Goal: Task Accomplishment & Management: Complete application form

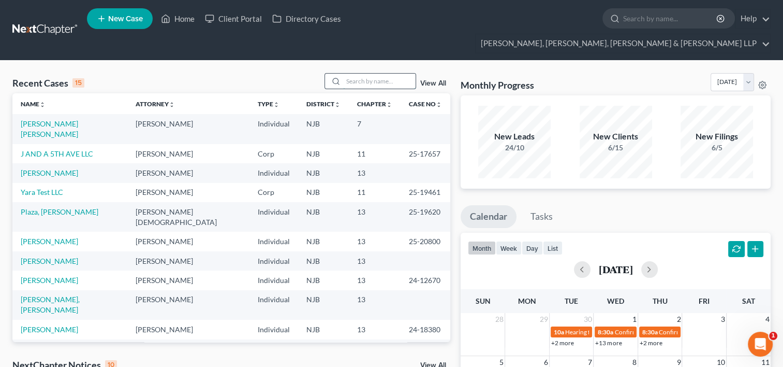
click at [387, 74] on input "search" at bounding box center [379, 81] width 72 height 15
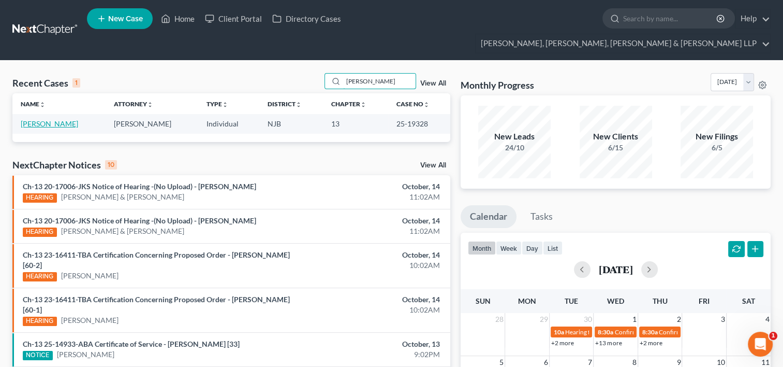
type input "[PERSON_NAME]"
click at [66, 119] on link "[PERSON_NAME]" at bounding box center [49, 123] width 57 height 9
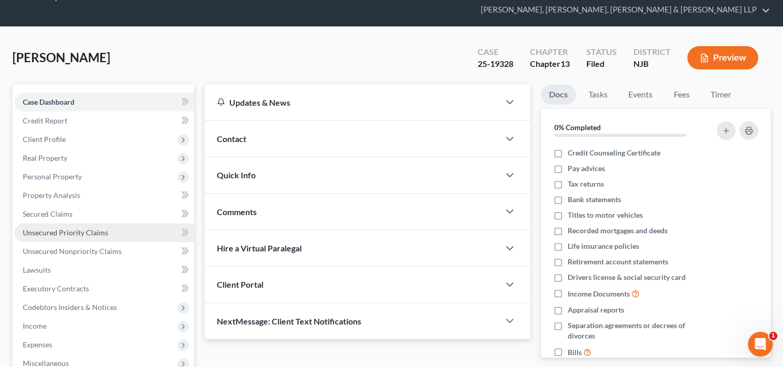
scroll to position [52, 0]
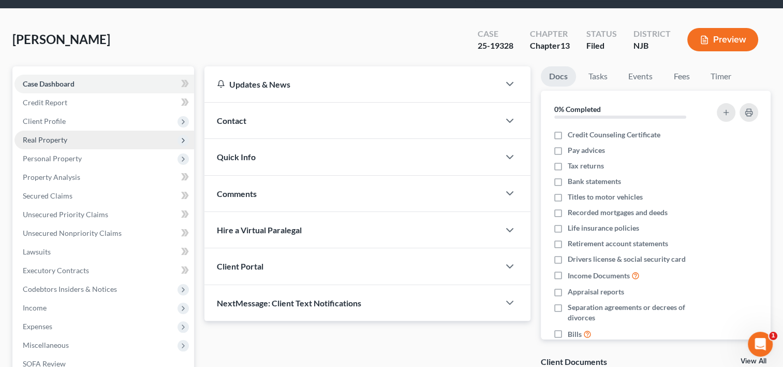
click at [62, 135] on span "Real Property" at bounding box center [45, 139] width 45 height 9
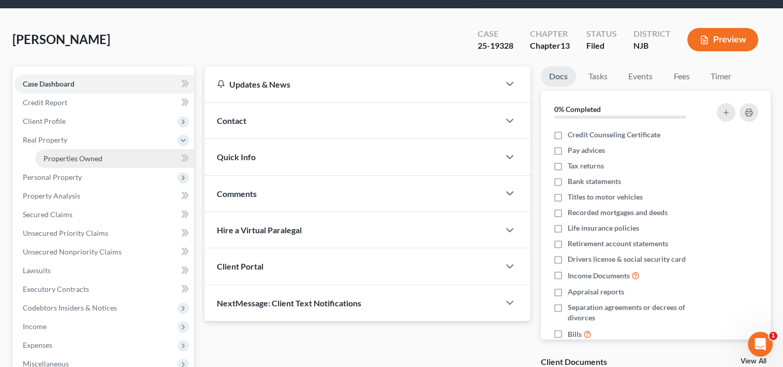
click at [67, 154] on span "Properties Owned" at bounding box center [72, 158] width 59 height 9
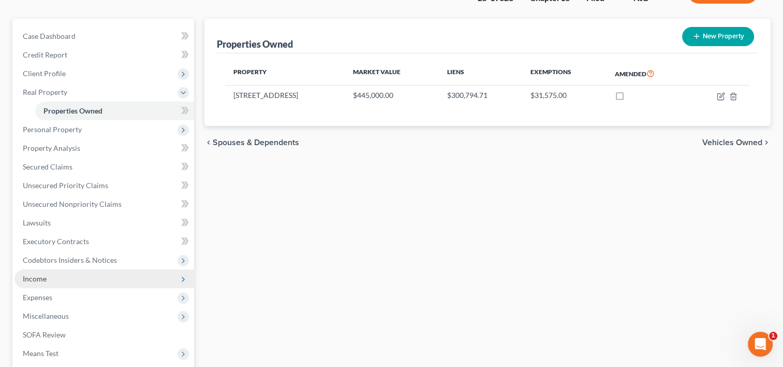
scroll to position [104, 0]
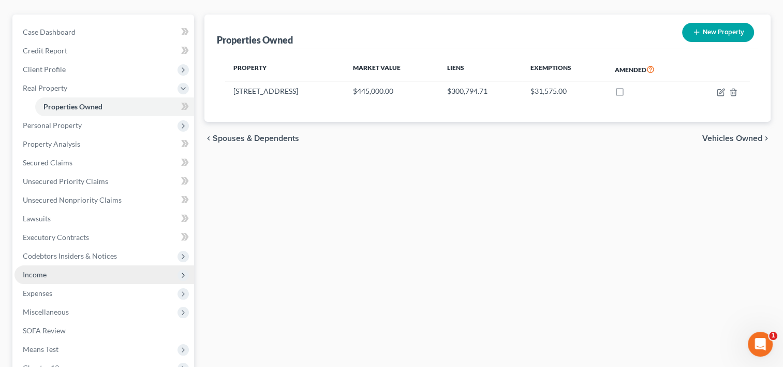
click at [53, 265] on span "Income" at bounding box center [104, 274] width 180 height 19
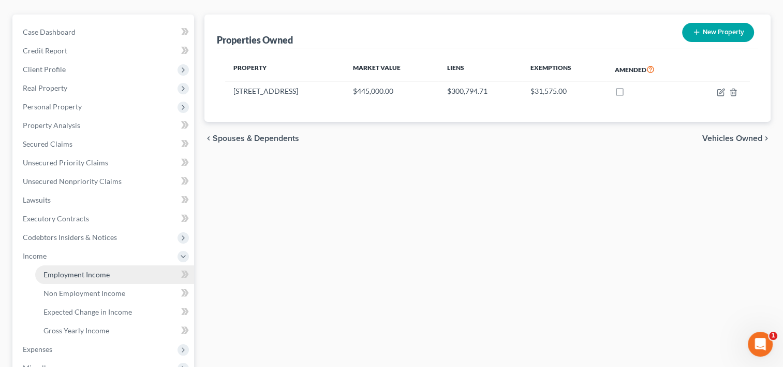
click at [80, 270] on span "Employment Income" at bounding box center [76, 274] width 66 height 9
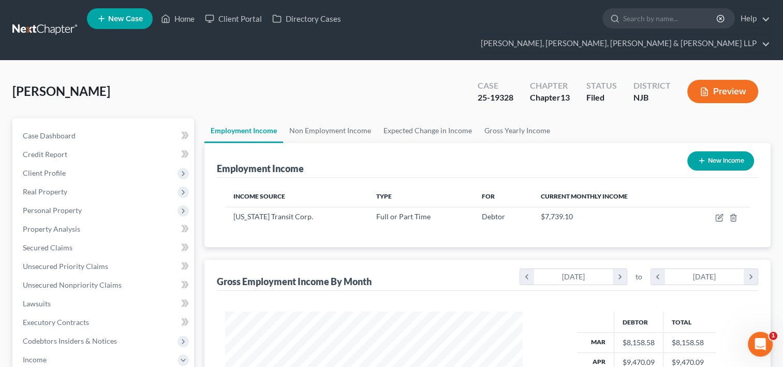
scroll to position [184, 318]
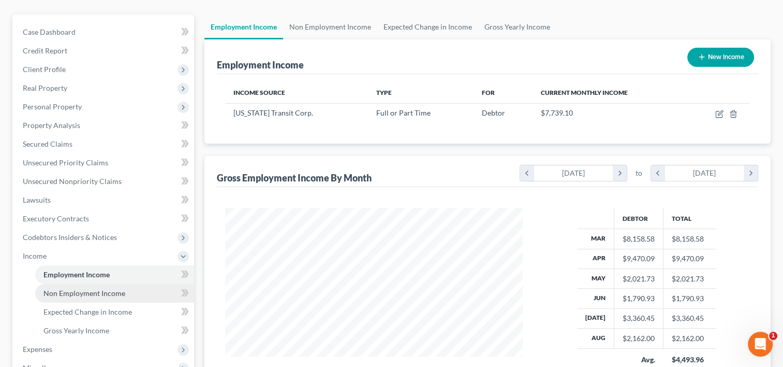
click at [111, 288] on span "Non Employment Income" at bounding box center [84, 292] width 82 height 9
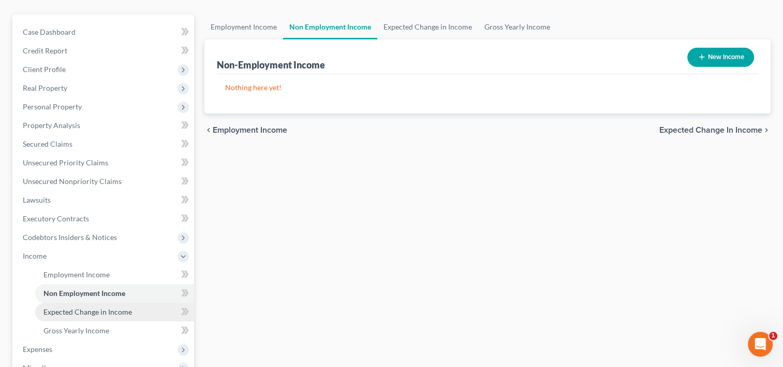
click at [101, 302] on link "Expected Change in Income" at bounding box center [114, 311] width 159 height 19
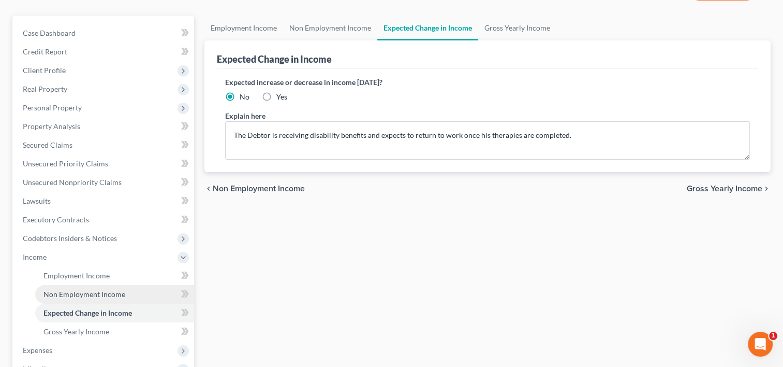
scroll to position [104, 0]
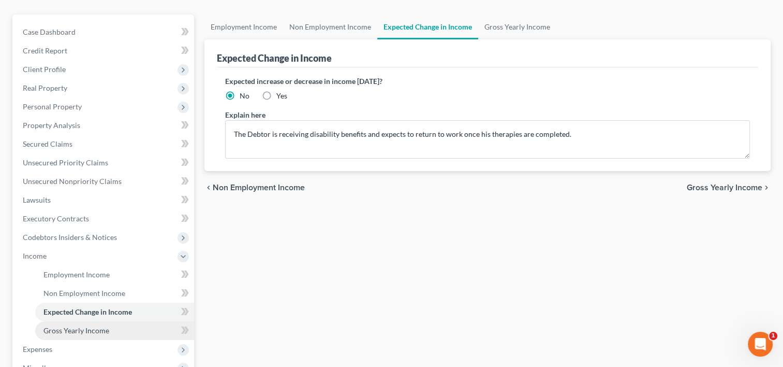
click at [93, 321] on link "Gross Yearly Income" at bounding box center [114, 330] width 159 height 19
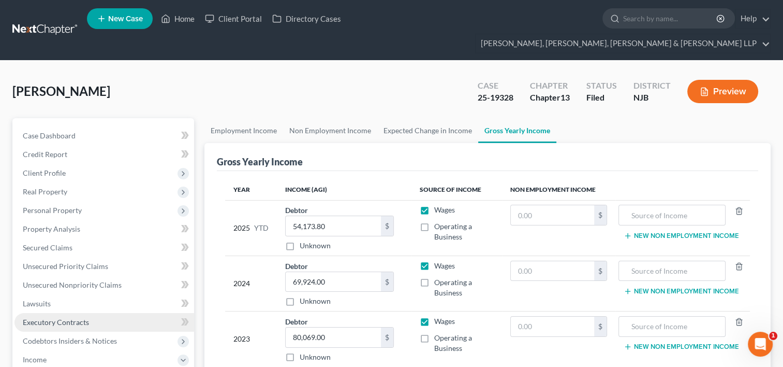
scroll to position [52, 0]
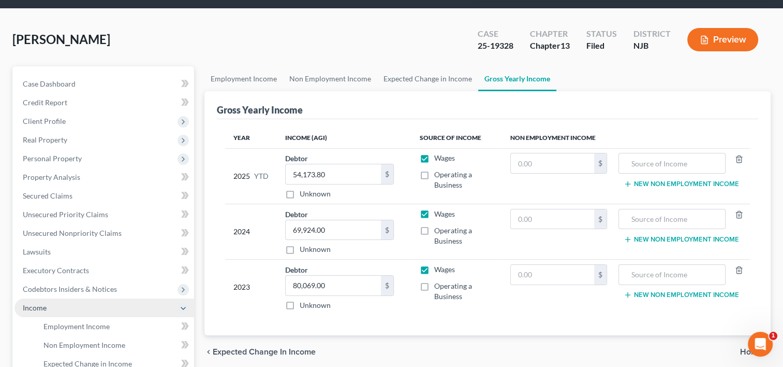
click at [43, 303] on span "Income" at bounding box center [35, 307] width 24 height 9
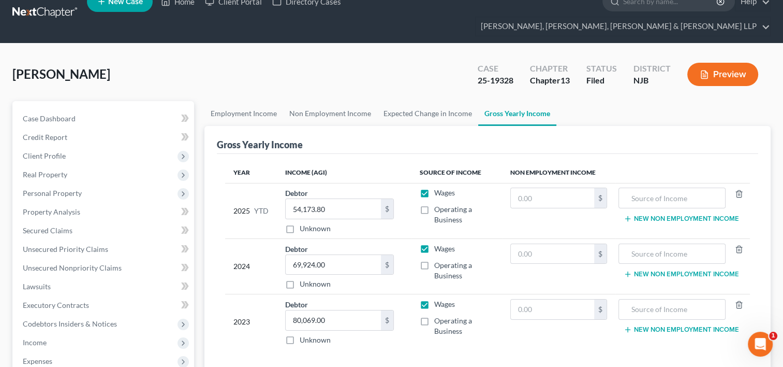
scroll to position [0, 0]
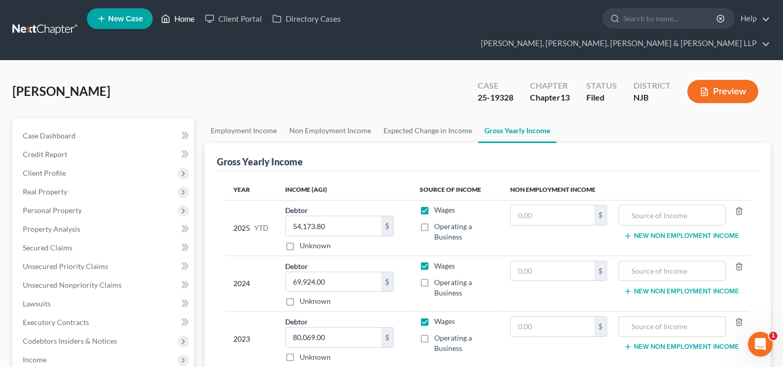
click at [190, 20] on link "Home" at bounding box center [178, 18] width 44 height 19
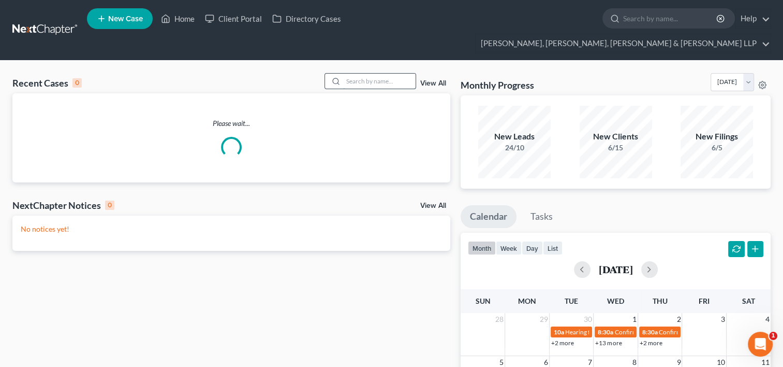
click at [353, 74] on input "search" at bounding box center [379, 81] width 72 height 15
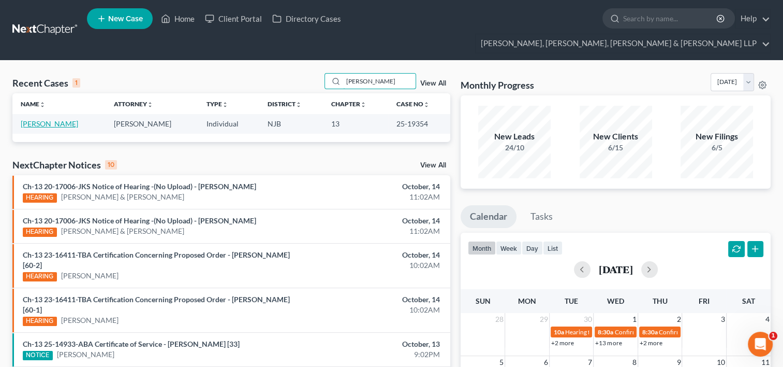
type input "[PERSON_NAME]"
click at [54, 119] on link "[PERSON_NAME]" at bounding box center [49, 123] width 57 height 9
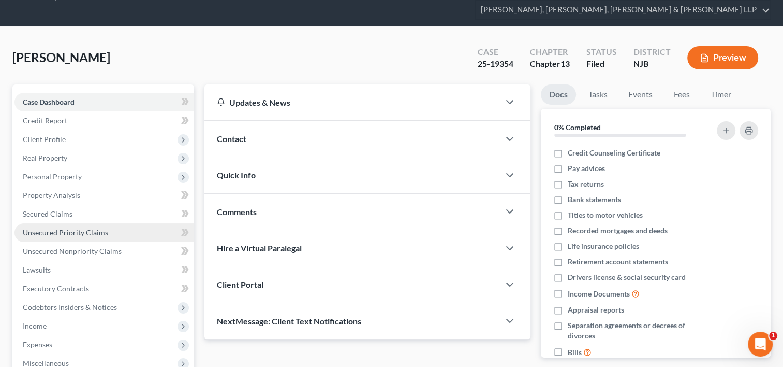
scroll to position [52, 0]
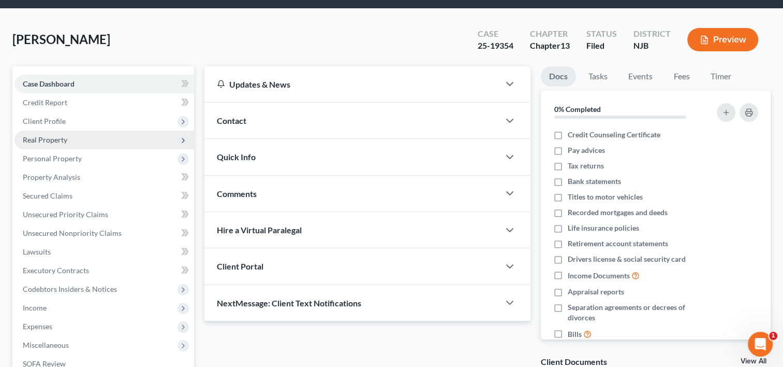
click at [54, 135] on span "Real Property" at bounding box center [45, 139] width 45 height 9
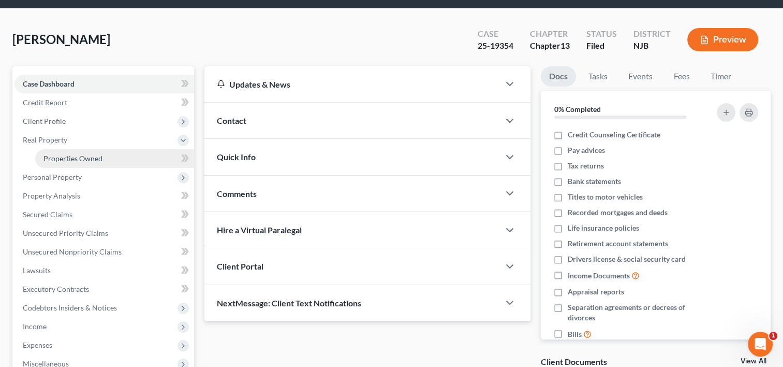
click at [74, 154] on span "Properties Owned" at bounding box center [72, 158] width 59 height 9
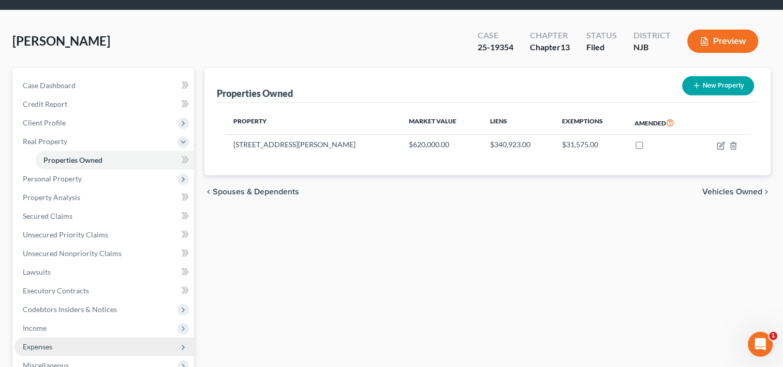
scroll to position [104, 0]
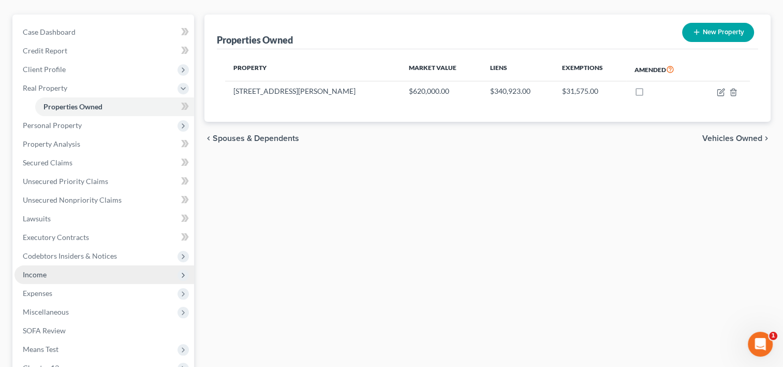
click at [50, 265] on span "Income" at bounding box center [104, 274] width 180 height 19
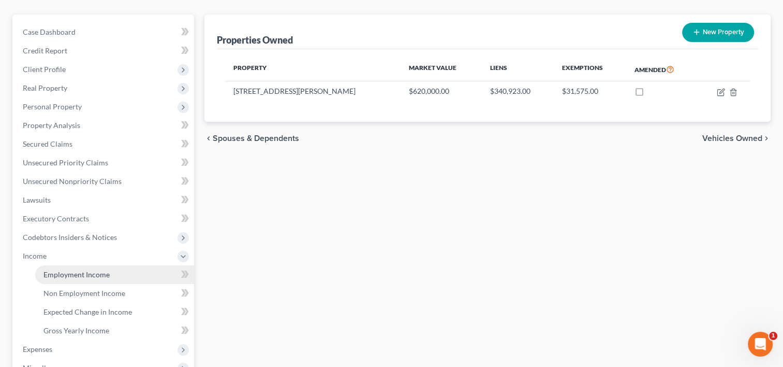
click at [96, 270] on span "Employment Income" at bounding box center [76, 274] width 66 height 9
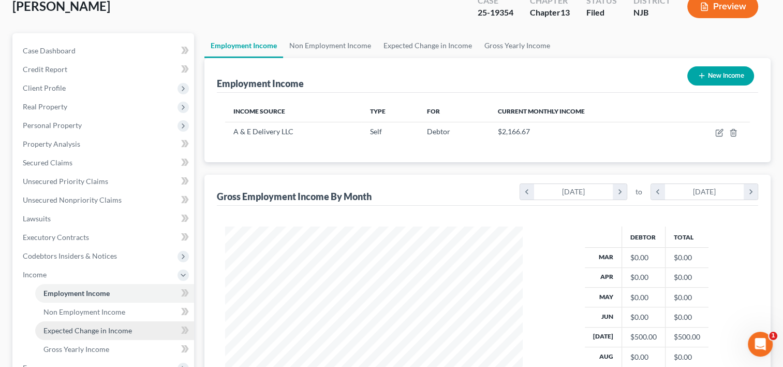
scroll to position [104, 0]
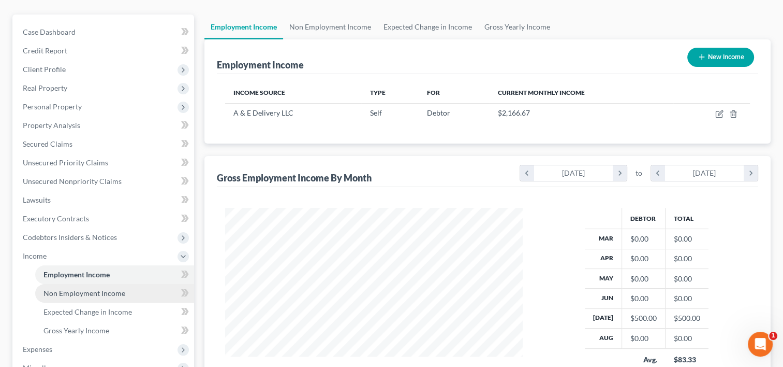
click at [123, 284] on link "Non Employment Income" at bounding box center [114, 293] width 159 height 19
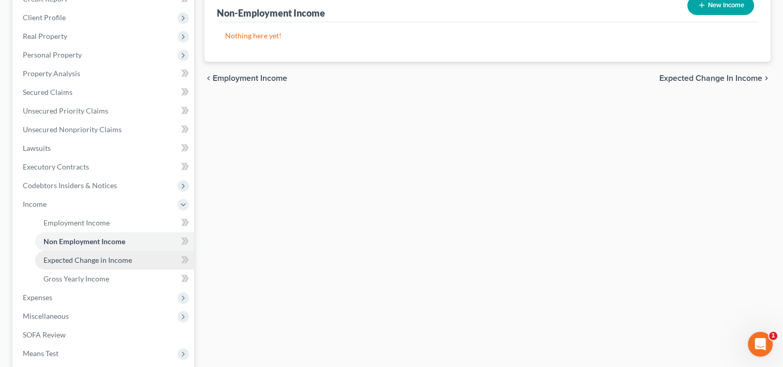
click at [97, 251] on link "Expected Change in Income" at bounding box center [114, 260] width 159 height 19
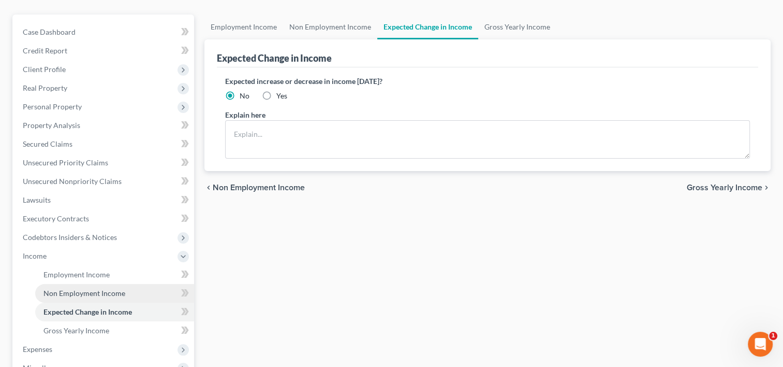
click at [52, 288] on span "Non Employment Income" at bounding box center [84, 292] width 82 height 9
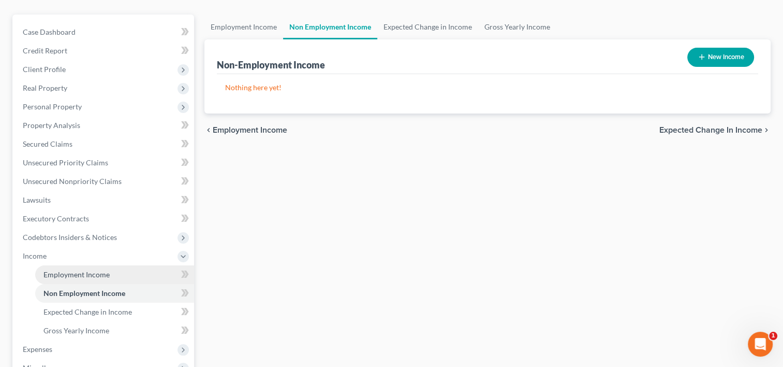
click at [94, 270] on span "Employment Income" at bounding box center [76, 274] width 66 height 9
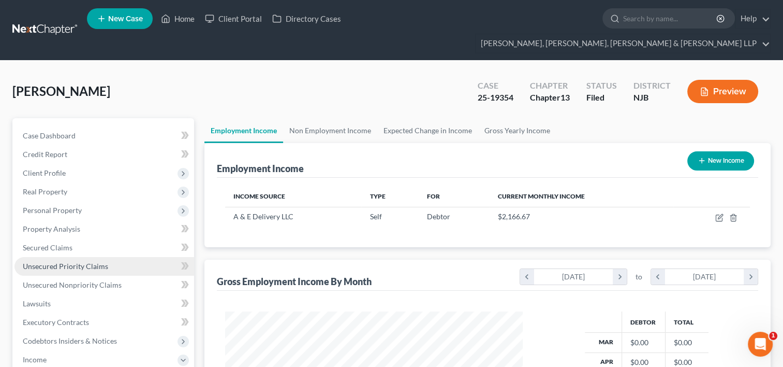
scroll to position [184, 318]
click at [188, 19] on link "Home" at bounding box center [178, 18] width 44 height 19
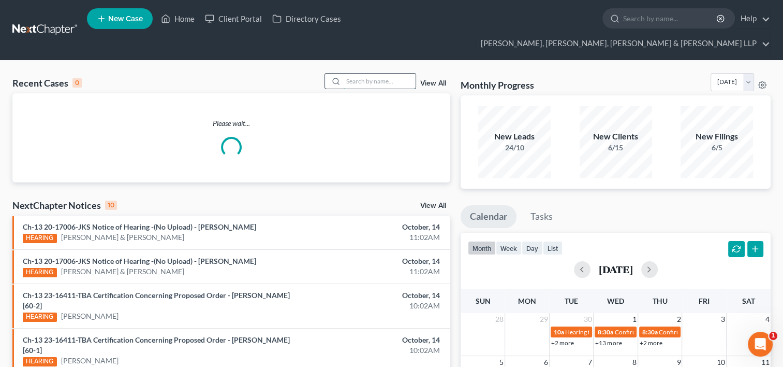
click at [399, 74] on input "search" at bounding box center [379, 81] width 72 height 15
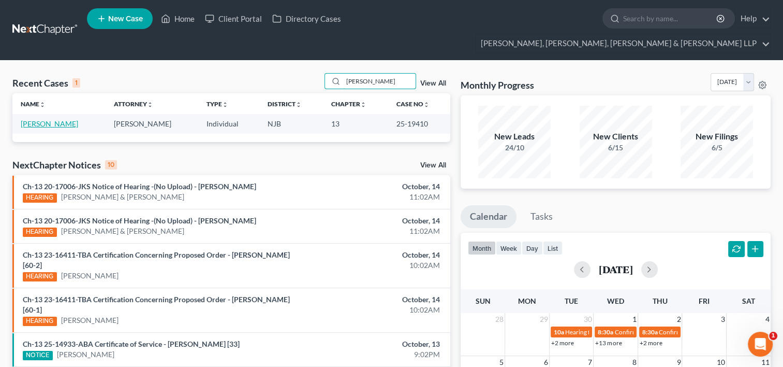
type input "[PERSON_NAME]"
click at [46, 119] on link "[PERSON_NAME]" at bounding box center [49, 123] width 57 height 9
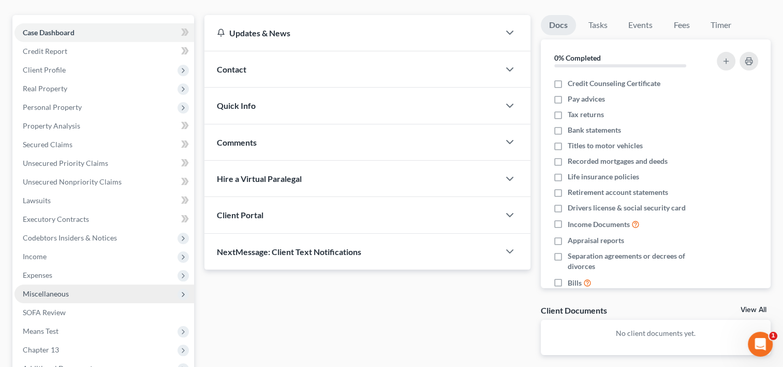
scroll to position [104, 0]
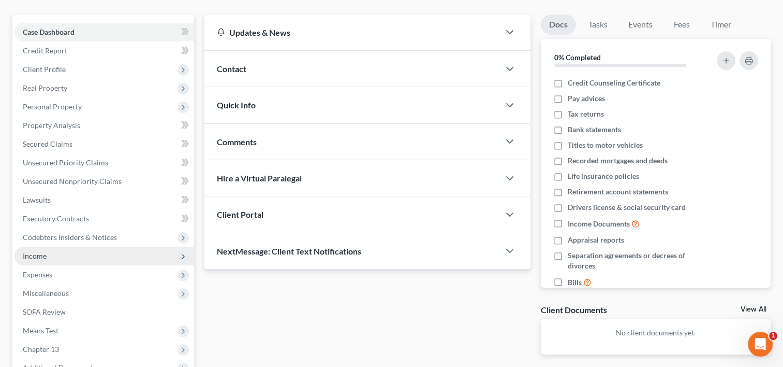
click at [55, 246] on span "Income" at bounding box center [104, 255] width 180 height 19
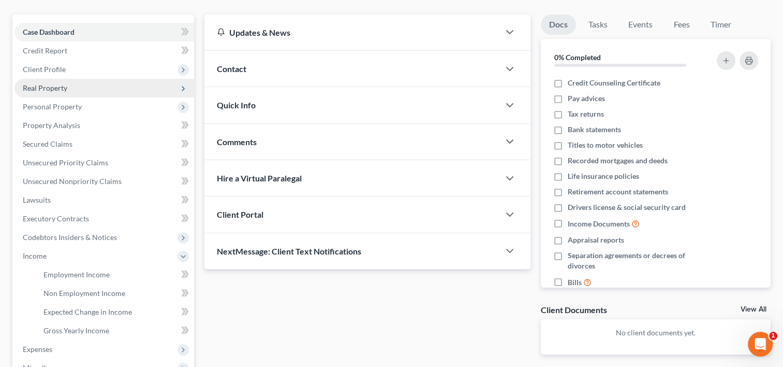
click at [43, 83] on span "Real Property" at bounding box center [45, 87] width 45 height 9
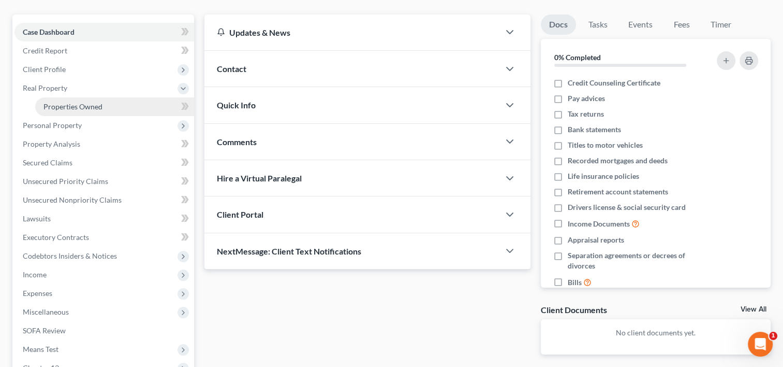
click at [53, 102] on span "Properties Owned" at bounding box center [72, 106] width 59 height 9
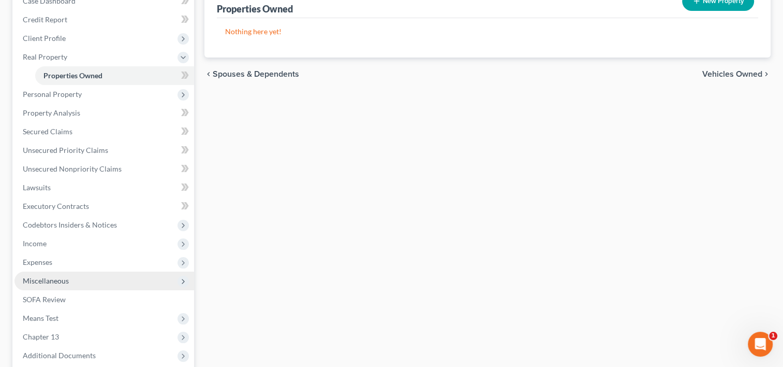
scroll to position [193, 0]
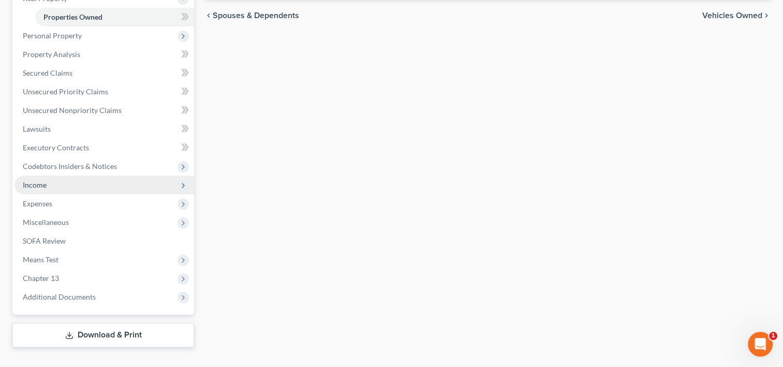
click at [83, 176] on span "Income" at bounding box center [104, 185] width 180 height 19
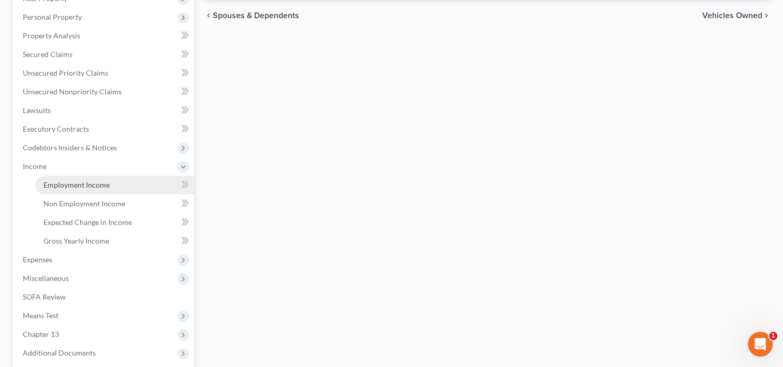
click at [87, 180] on span "Employment Income" at bounding box center [76, 184] width 66 height 9
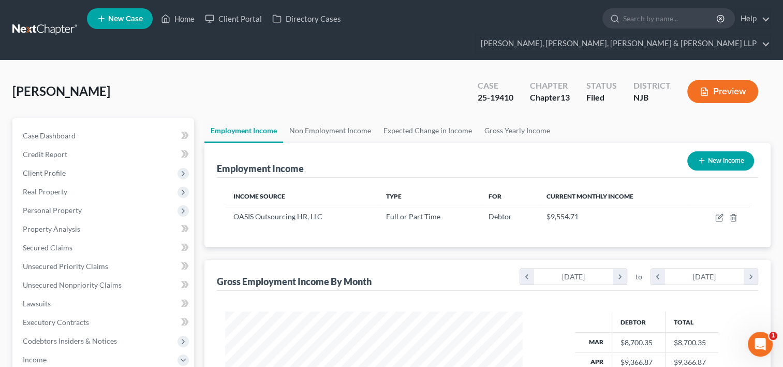
scroll to position [184, 318]
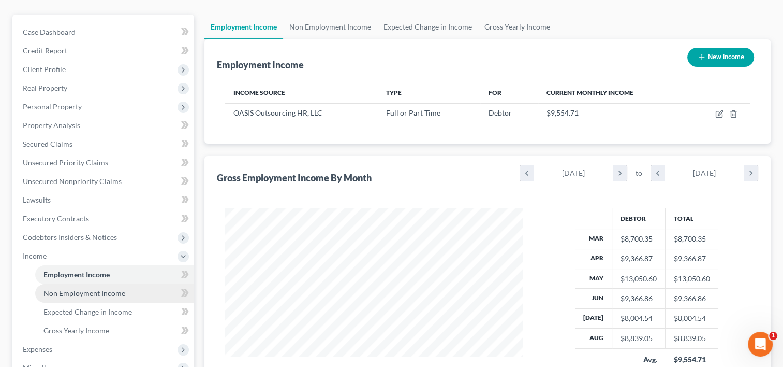
click at [59, 288] on span "Non Employment Income" at bounding box center [84, 292] width 82 height 9
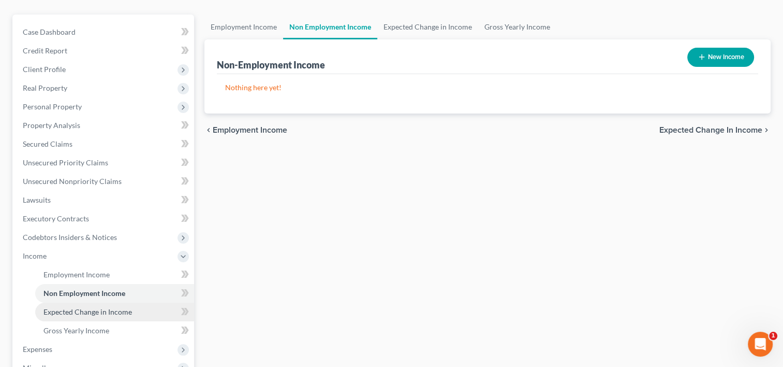
click at [75, 307] on span "Expected Change in Income" at bounding box center [87, 311] width 89 height 9
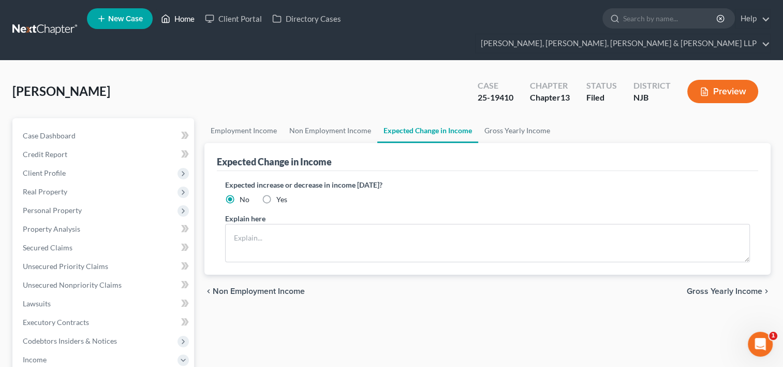
click at [182, 20] on link "Home" at bounding box center [178, 18] width 44 height 19
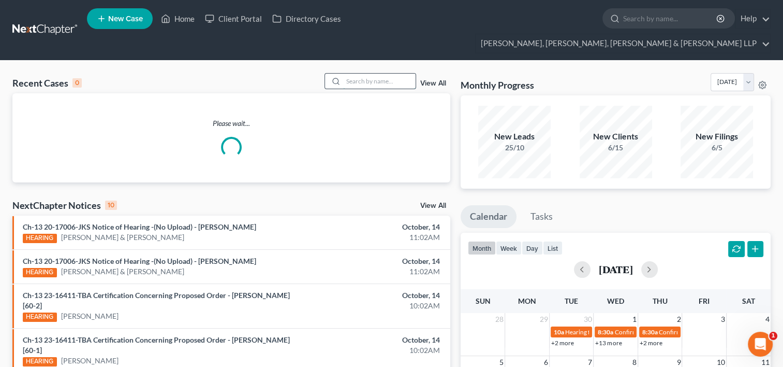
click at [345, 74] on input "search" at bounding box center [379, 81] width 72 height 15
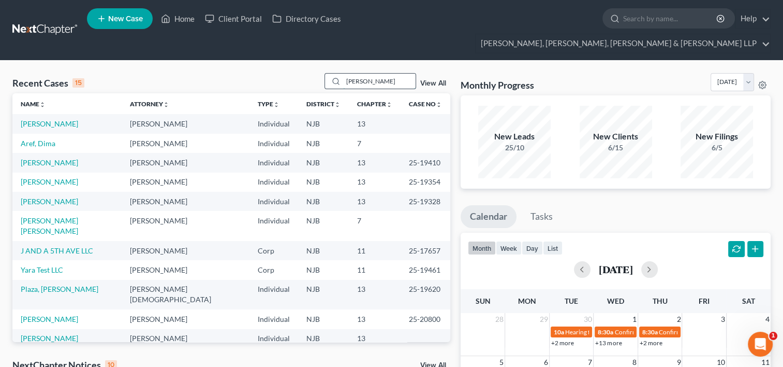
type input "[PERSON_NAME]"
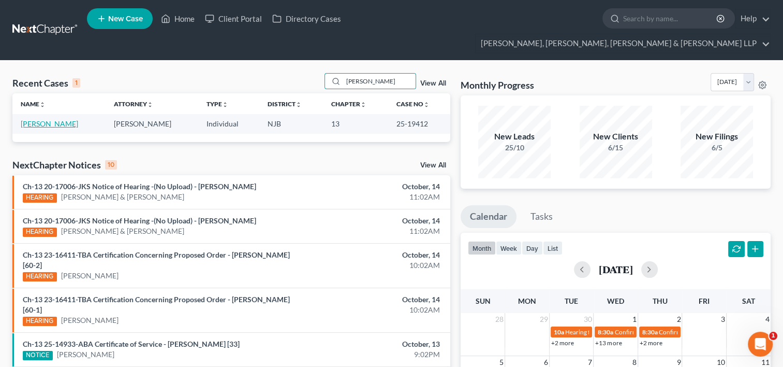
click at [47, 119] on link "[PERSON_NAME]" at bounding box center [49, 123] width 57 height 9
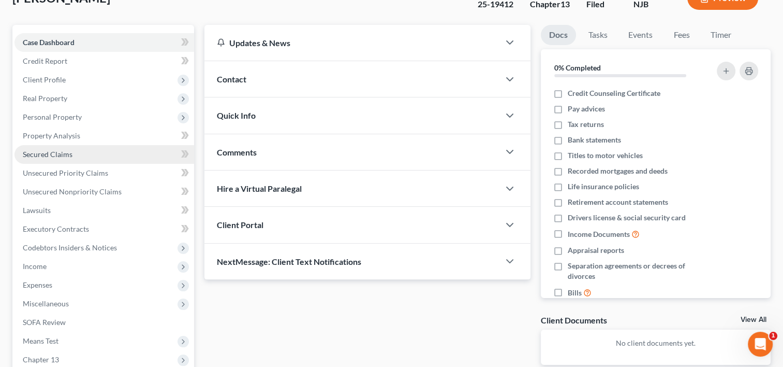
scroll to position [52, 0]
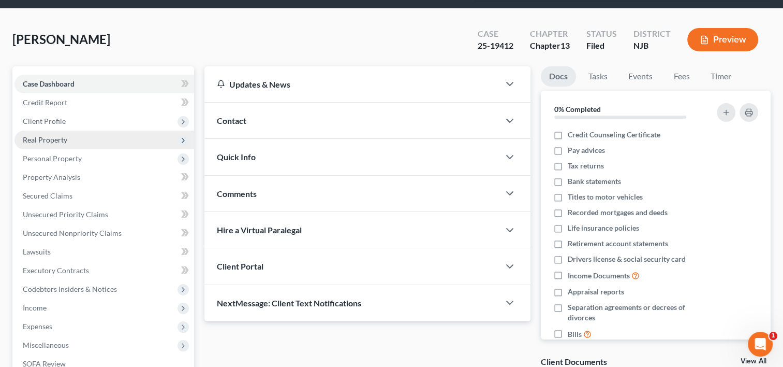
click at [55, 135] on span "Real Property" at bounding box center [45, 139] width 45 height 9
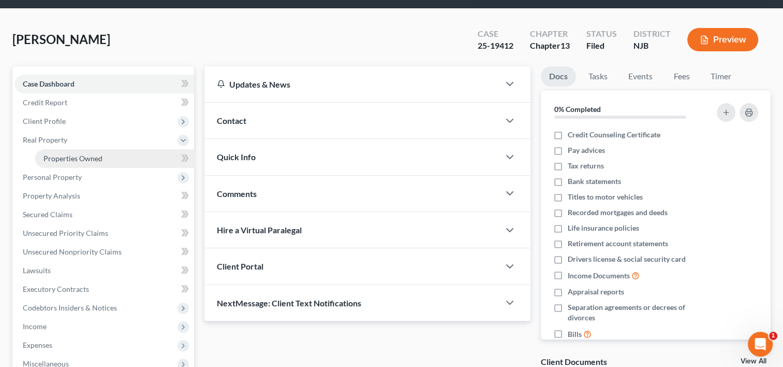
click at [69, 154] on span "Properties Owned" at bounding box center [72, 158] width 59 height 9
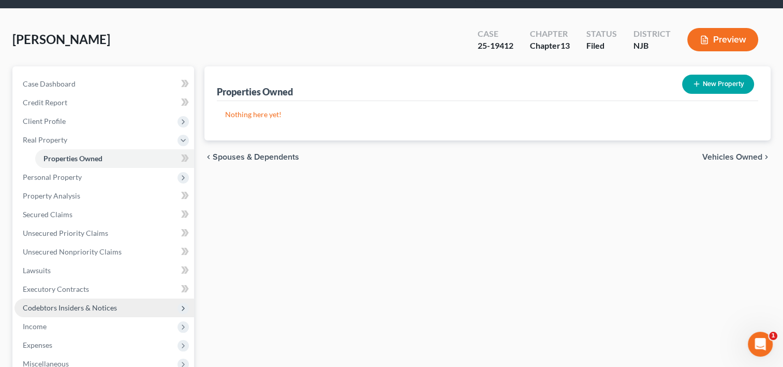
scroll to position [104, 0]
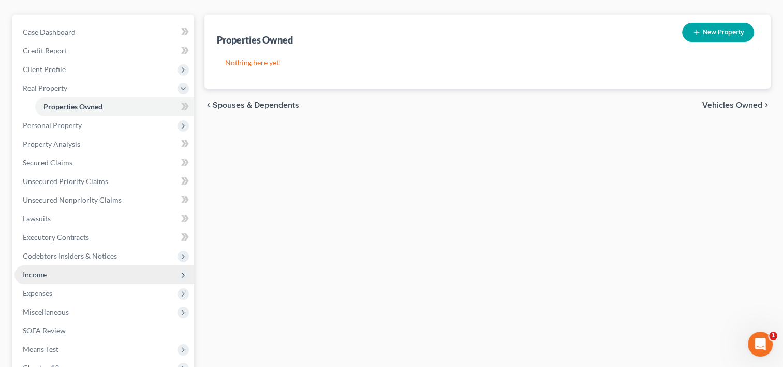
click at [54, 265] on span "Income" at bounding box center [104, 274] width 180 height 19
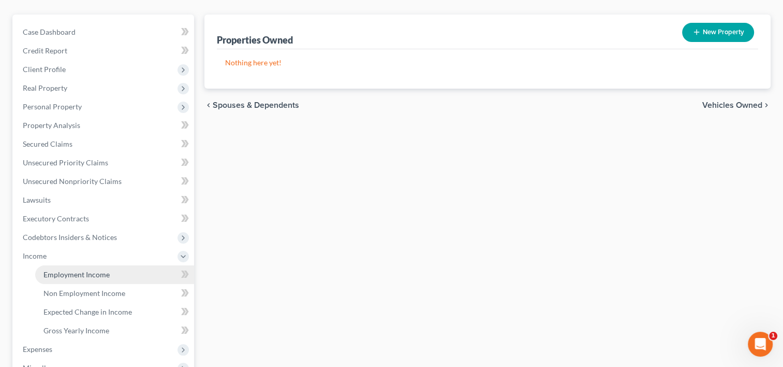
click at [93, 265] on link "Employment Income" at bounding box center [114, 274] width 159 height 19
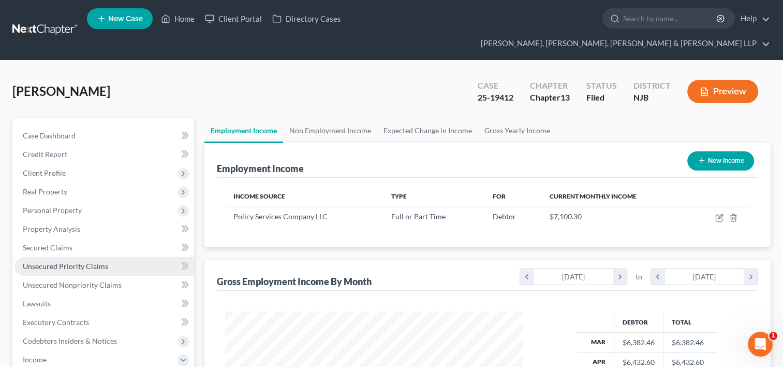
scroll to position [184, 318]
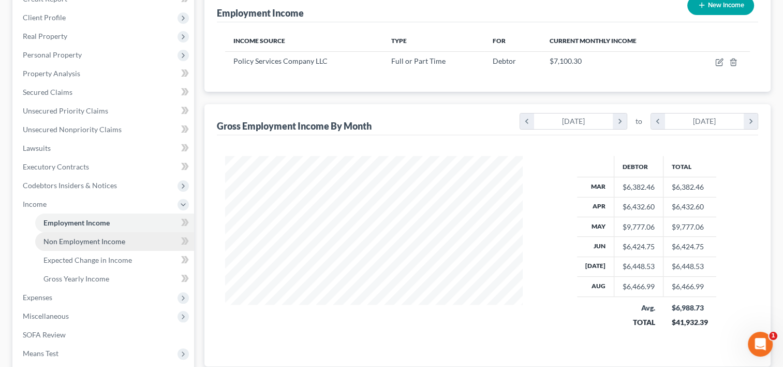
click at [133, 232] on link "Non Employment Income" at bounding box center [114, 241] width 159 height 19
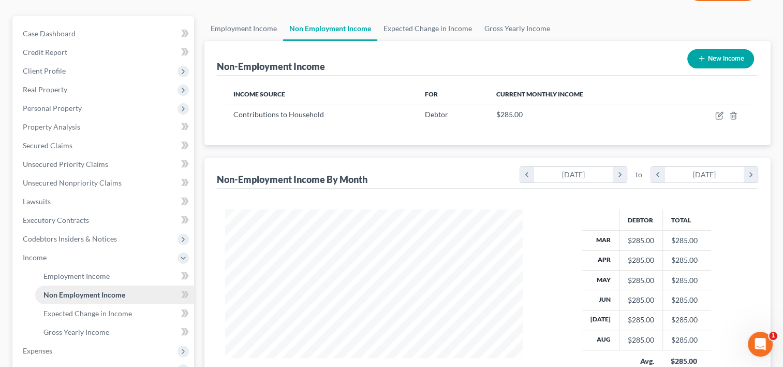
scroll to position [104, 0]
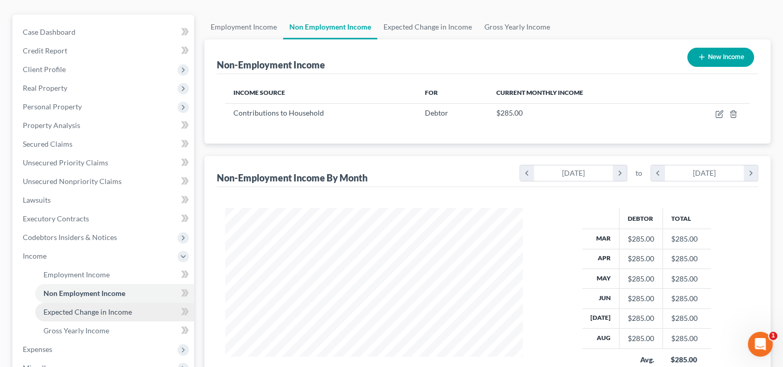
click at [106, 307] on span "Expected Change in Income" at bounding box center [87, 311] width 89 height 9
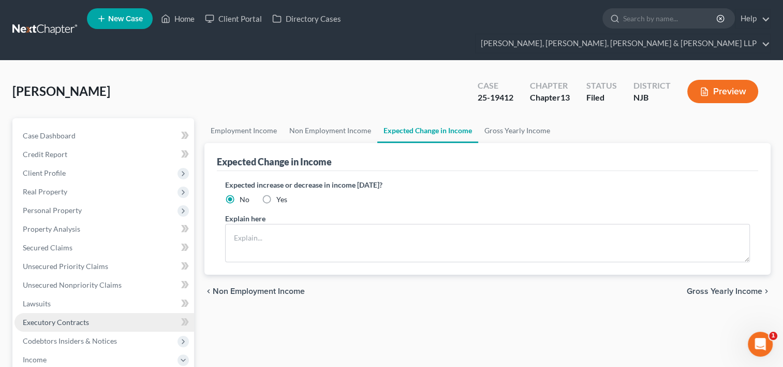
scroll to position [52, 0]
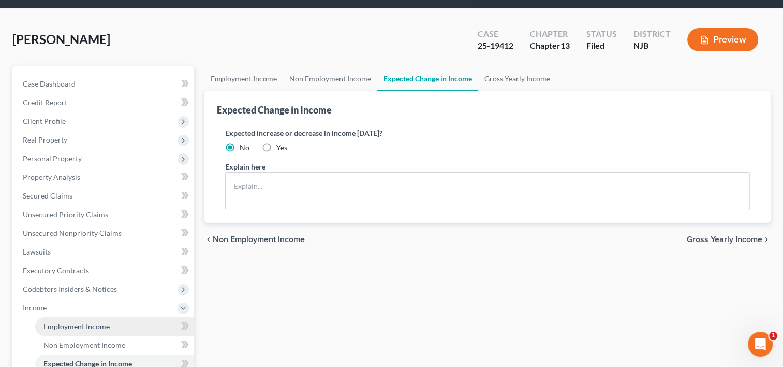
click at [86, 322] on span "Employment Income" at bounding box center [76, 326] width 66 height 9
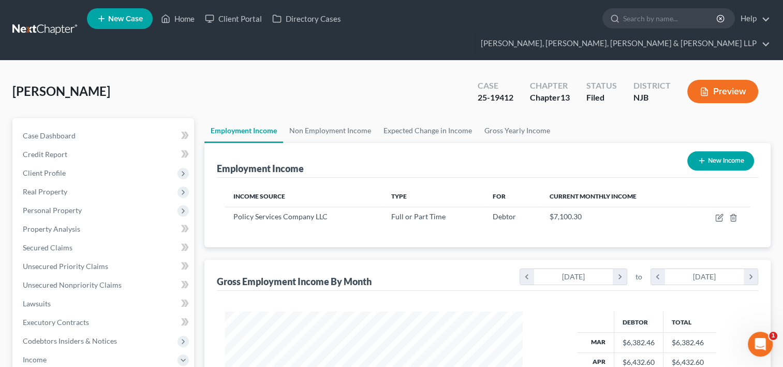
scroll to position [184, 318]
click at [193, 22] on link "Home" at bounding box center [178, 18] width 44 height 19
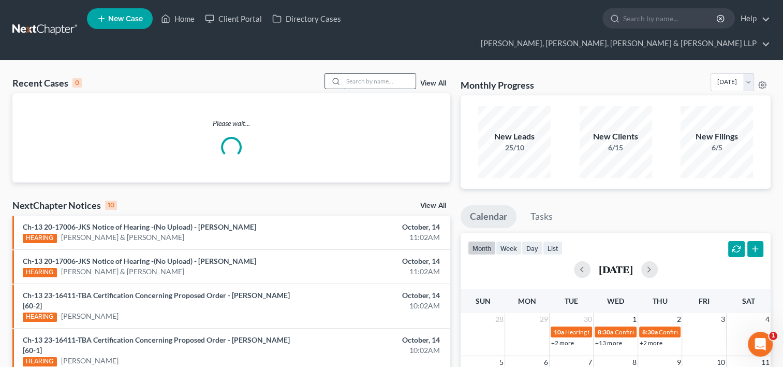
click at [358, 74] on input "search" at bounding box center [379, 81] width 72 height 15
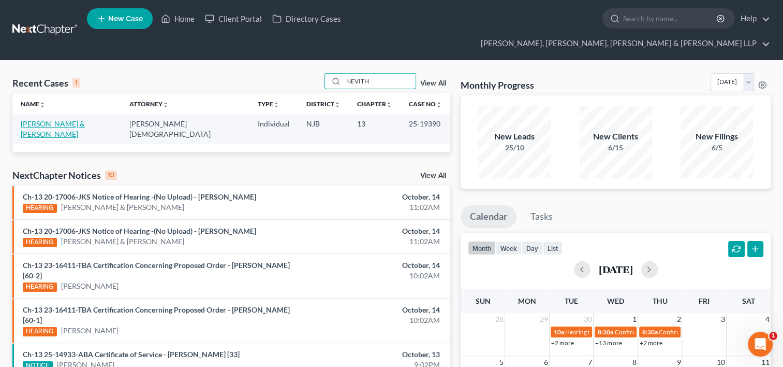
type input "NEVITH"
click at [85, 119] on link "[PERSON_NAME] & [PERSON_NAME]" at bounding box center [53, 128] width 64 height 19
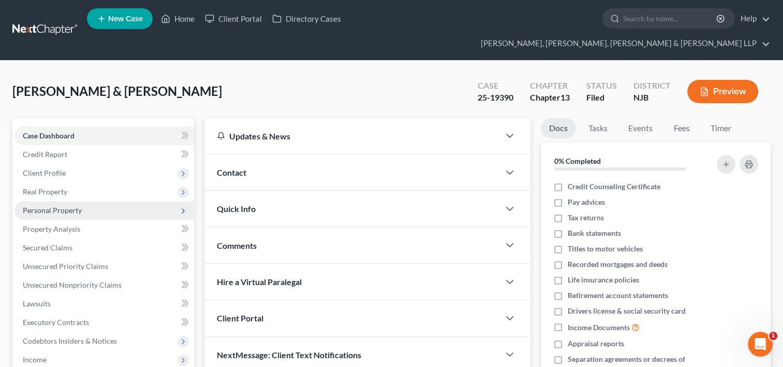
scroll to position [104, 0]
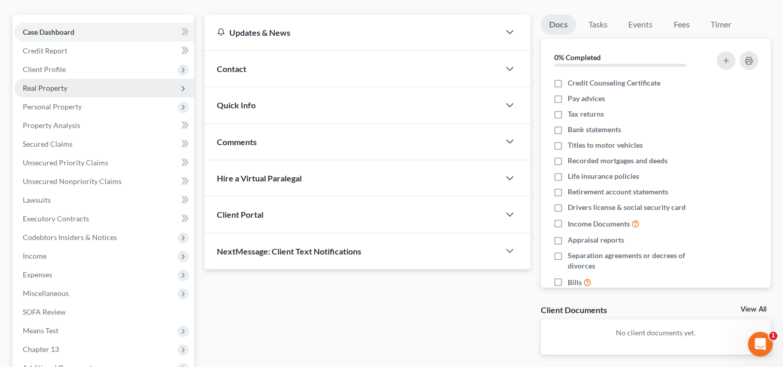
click at [54, 83] on span "Real Property" at bounding box center [45, 87] width 45 height 9
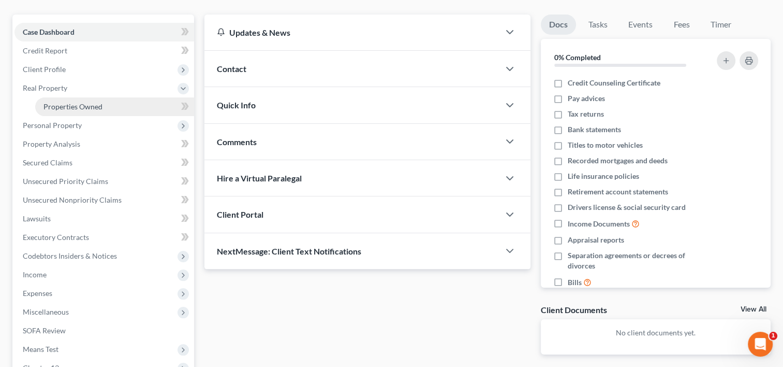
click at [85, 102] on span "Properties Owned" at bounding box center [72, 106] width 59 height 9
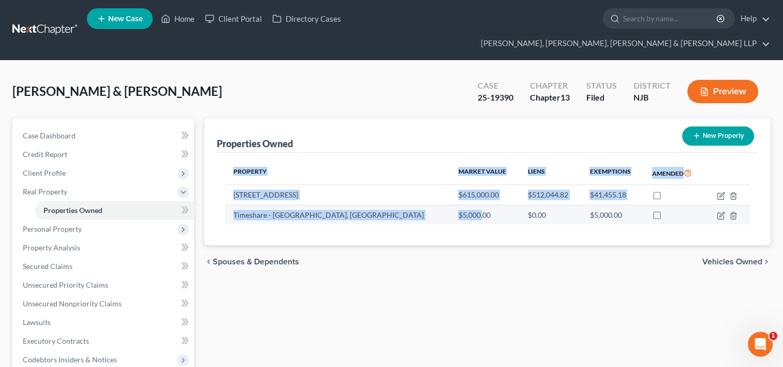
drag, startPoint x: 222, startPoint y: 197, endPoint x: 391, endPoint y: 199, distance: 169.3
click at [391, 199] on div "Property Market Value Liens Exemptions Amended [STREET_ADDRESS] $615,000.00 $51…" at bounding box center [488, 199] width 542 height 93
click at [414, 222] on div "Property Market Value Liens Exemptions Amended [STREET_ADDRESS] $615,000.00 $51…" at bounding box center [488, 199] width 542 height 93
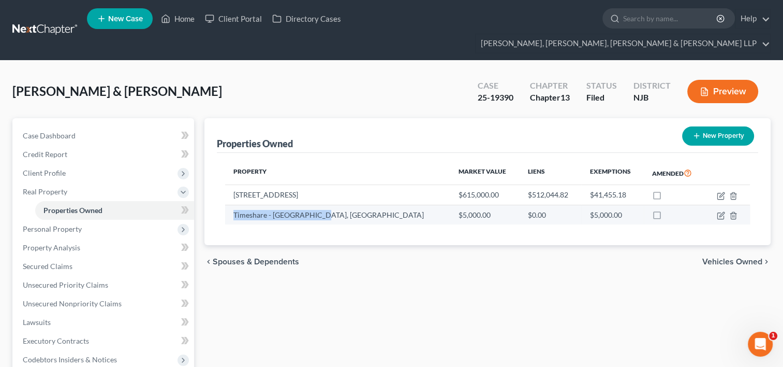
drag, startPoint x: 230, startPoint y: 195, endPoint x: 314, endPoint y: 193, distance: 83.9
click at [314, 205] on td "Timeshare - [GEOGRAPHIC_DATA], [GEOGRAPHIC_DATA]" at bounding box center [337, 215] width 225 height 20
copy td "Timeshare - [GEOGRAPHIC_DATA], [GEOGRAPHIC_DATA]"
click at [193, 22] on link "Home" at bounding box center [178, 18] width 44 height 19
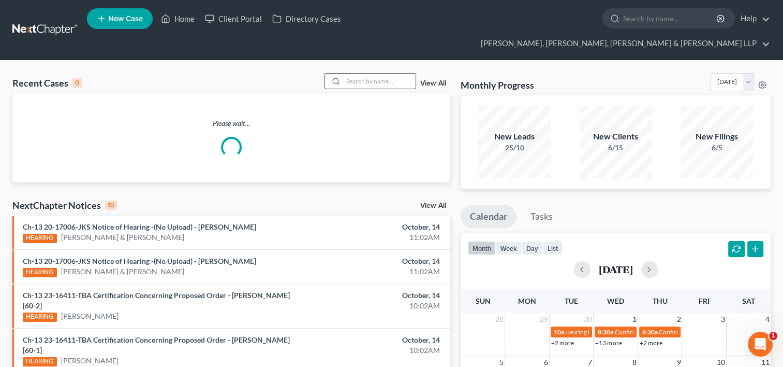
click at [371, 74] on input "search" at bounding box center [379, 81] width 72 height 15
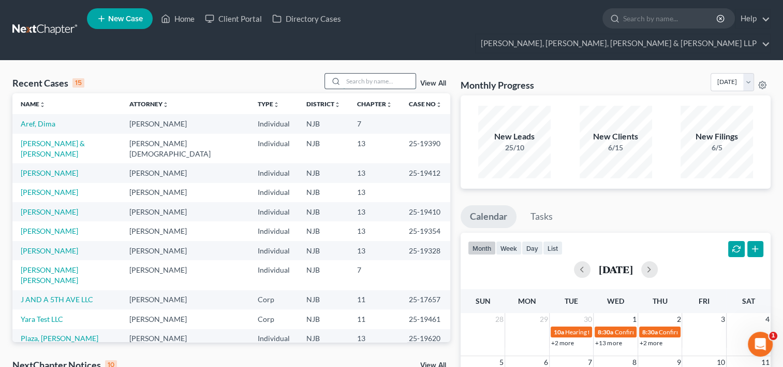
paste input "Zeinijahromi"
type input "Zeinijahromi"
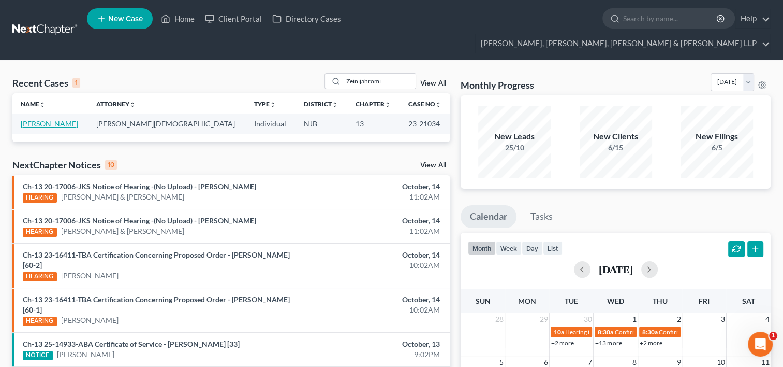
click at [78, 119] on link "[PERSON_NAME]" at bounding box center [49, 123] width 57 height 9
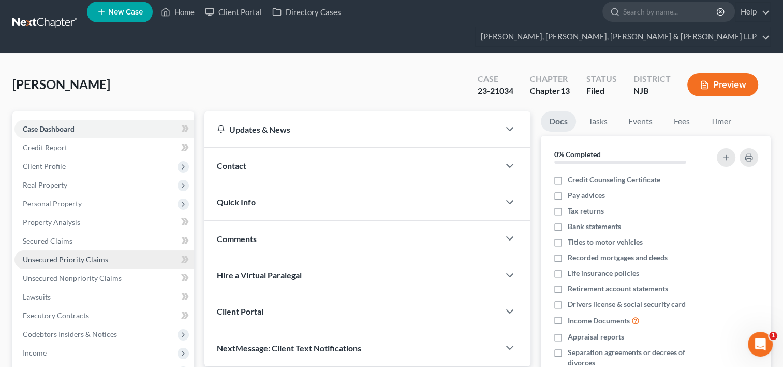
scroll to position [104, 0]
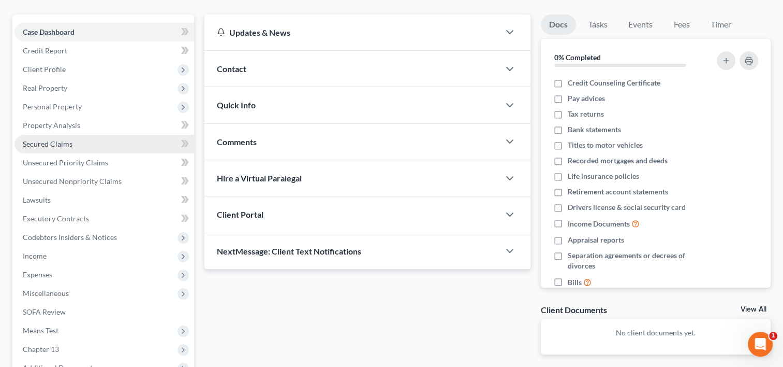
click at [64, 139] on span "Secured Claims" at bounding box center [48, 143] width 50 height 9
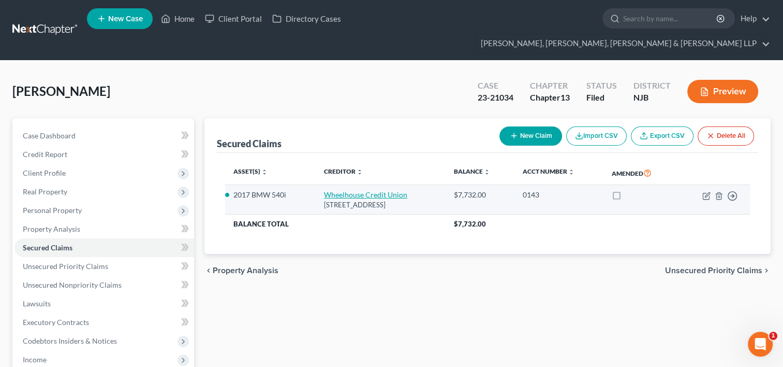
drag, startPoint x: 443, startPoint y: 184, endPoint x: 315, endPoint y: 174, distance: 128.8
click at [316, 185] on td "Wheelhouse Credit Union [STREET_ADDRESS]" at bounding box center [381, 200] width 130 height 30
copy td "Wheelhouse Credit Union [STREET_ADDRESS]"
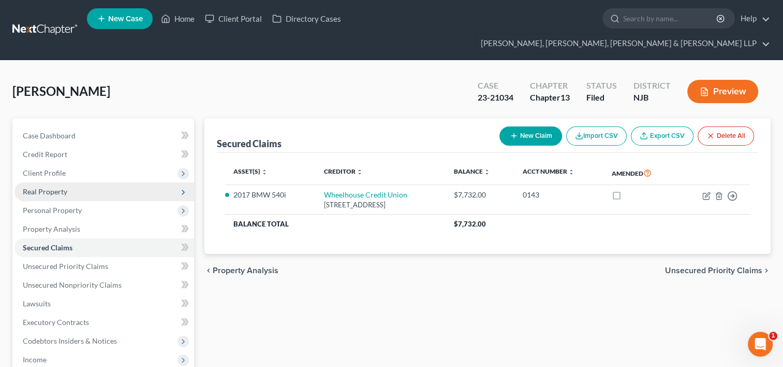
click at [52, 187] on span "Real Property" at bounding box center [45, 191] width 45 height 9
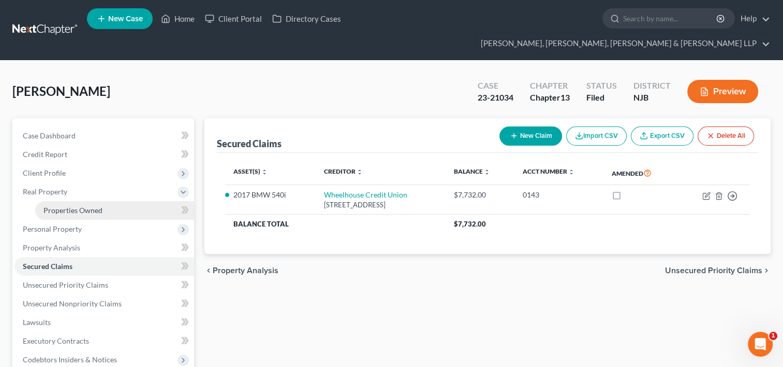
click at [84, 206] on span "Properties Owned" at bounding box center [72, 210] width 59 height 9
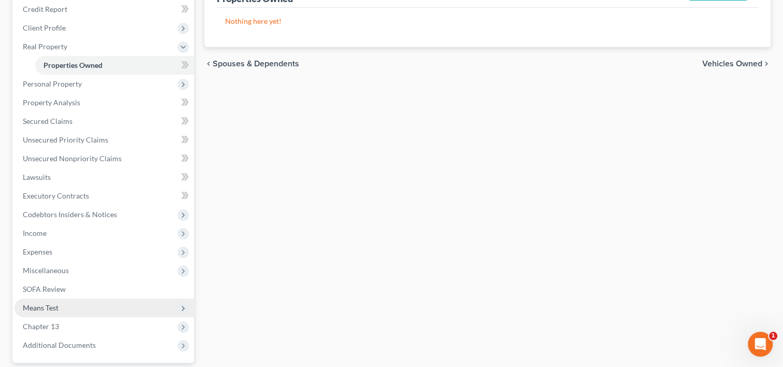
scroll to position [90, 0]
